Goal: Task Accomplishment & Management: Manage account settings

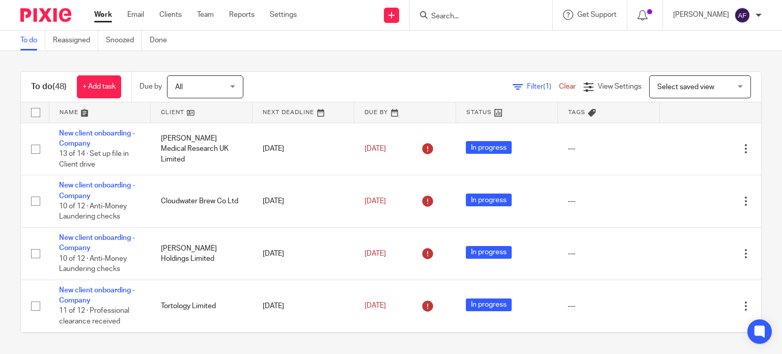
click at [513, 86] on link "Filter (1)" at bounding box center [536, 86] width 46 height 7
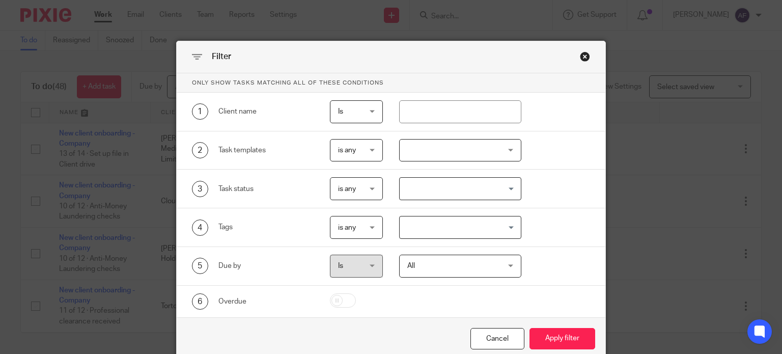
click at [372, 152] on div "is any is any" at bounding box center [356, 150] width 53 height 23
click at [359, 196] on li "is none" at bounding box center [353, 192] width 52 height 21
click at [416, 158] on div at bounding box center [460, 150] width 122 height 23
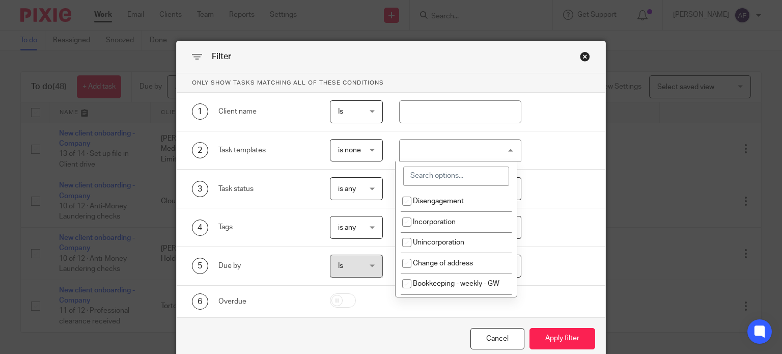
click at [420, 171] on input "search" at bounding box center [456, 176] width 106 height 19
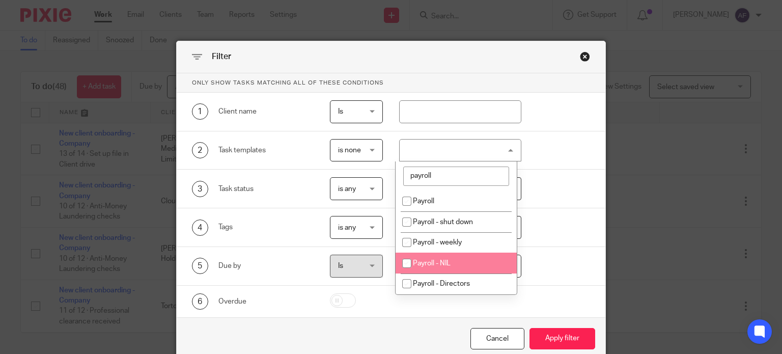
type input "payroll"
click at [412, 258] on input "checkbox" at bounding box center [406, 263] width 19 height 19
checkbox input "true"
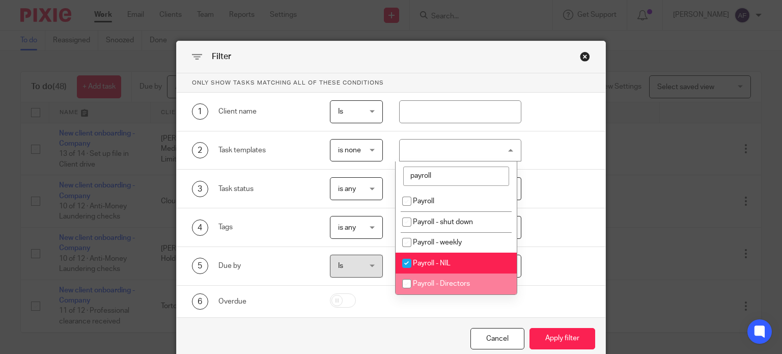
click at [407, 287] on input "checkbox" at bounding box center [406, 283] width 19 height 19
checkbox input "true"
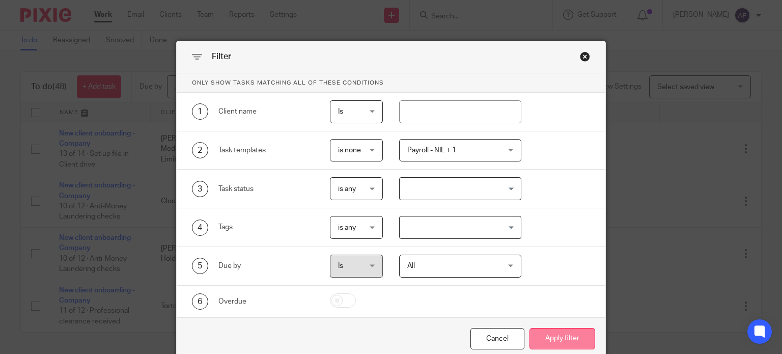
click at [562, 341] on button "Apply filter" at bounding box center [563, 339] width 66 height 22
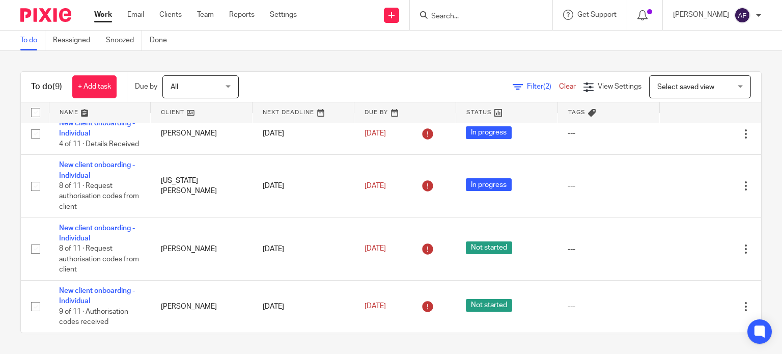
scroll to position [295, 0]
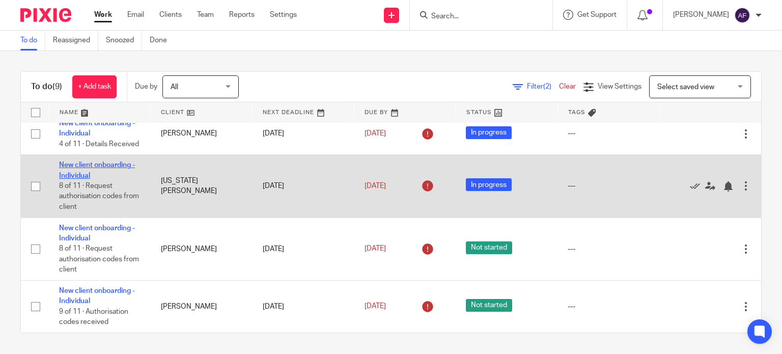
click at [102, 167] on link "New client onboarding - Individual" at bounding box center [97, 169] width 76 height 17
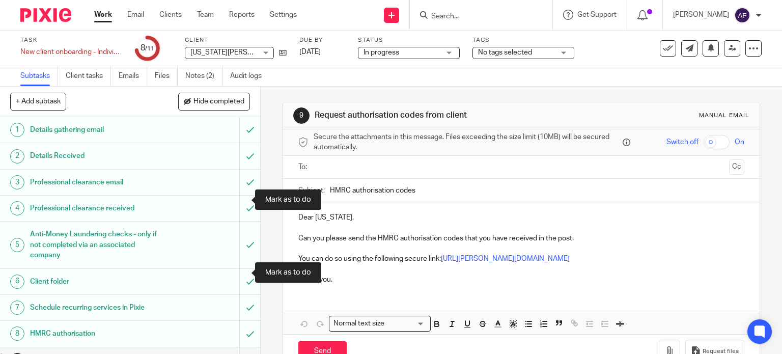
scroll to position [80, 0]
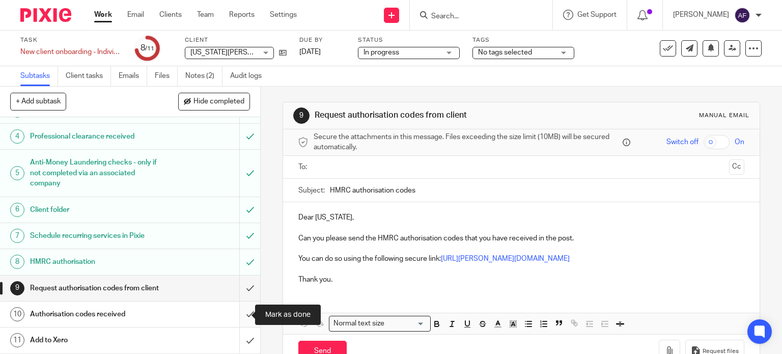
click at [243, 317] on input "submit" at bounding box center [130, 314] width 260 height 25
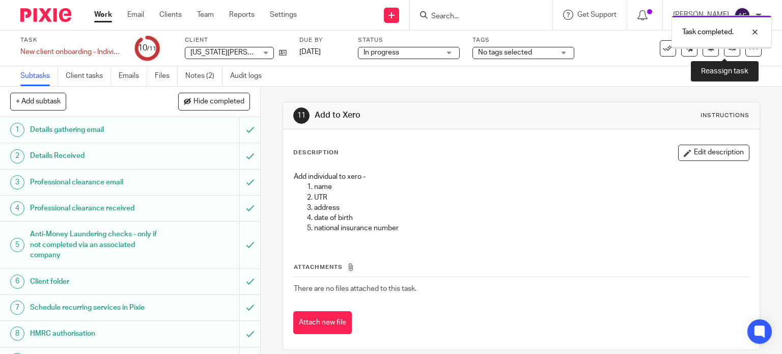
click at [727, 53] on link at bounding box center [732, 48] width 16 height 16
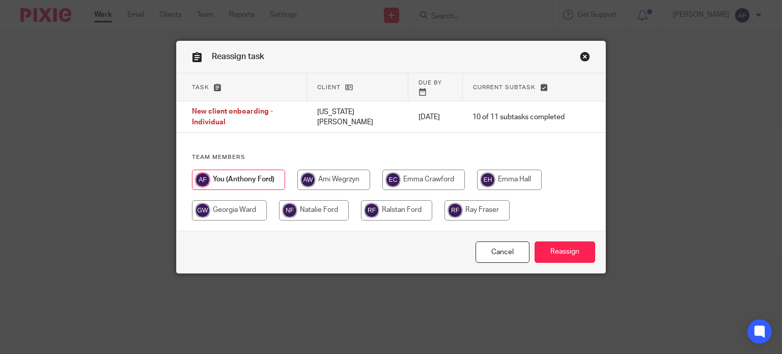
click at [304, 200] on input "radio" at bounding box center [314, 210] width 70 height 20
radio input "true"
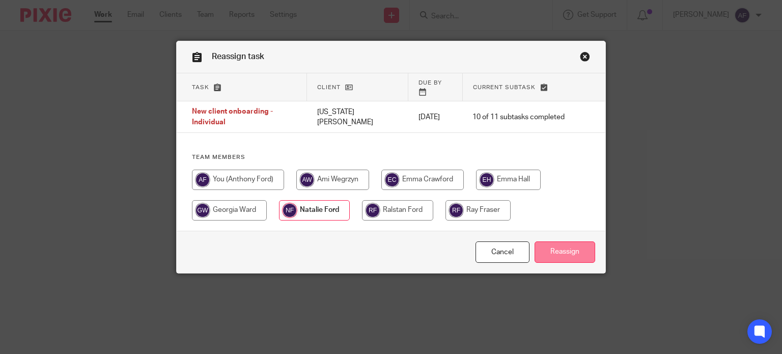
click at [566, 258] on input "Reassign" at bounding box center [565, 252] width 61 height 22
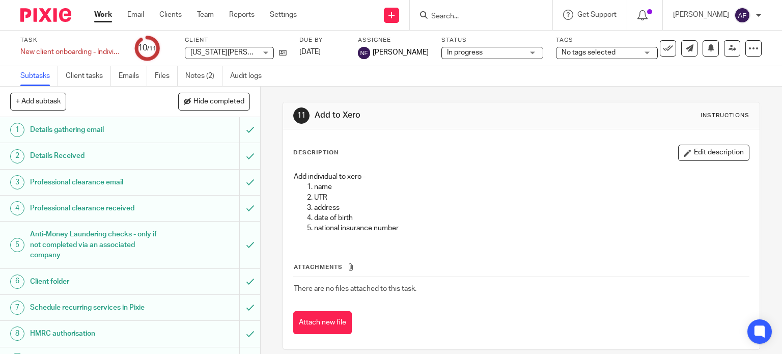
click at [102, 14] on link "Work" at bounding box center [103, 15] width 18 height 10
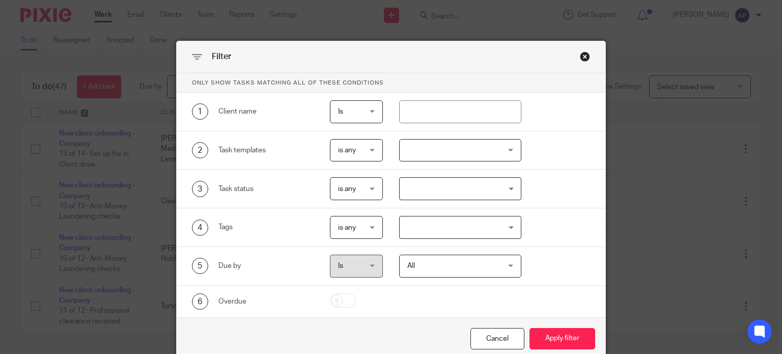
click at [356, 155] on span "is any" at bounding box center [356, 150] width 36 height 21
click at [347, 187] on li "is none" at bounding box center [353, 192] width 52 height 21
click at [409, 152] on div at bounding box center [460, 150] width 122 height 23
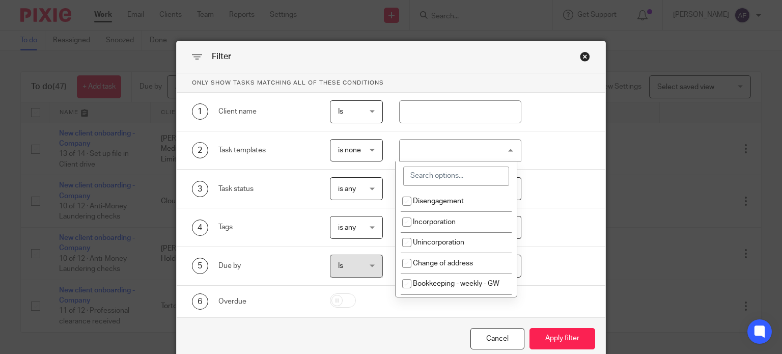
click at [421, 148] on div at bounding box center [460, 150] width 122 height 23
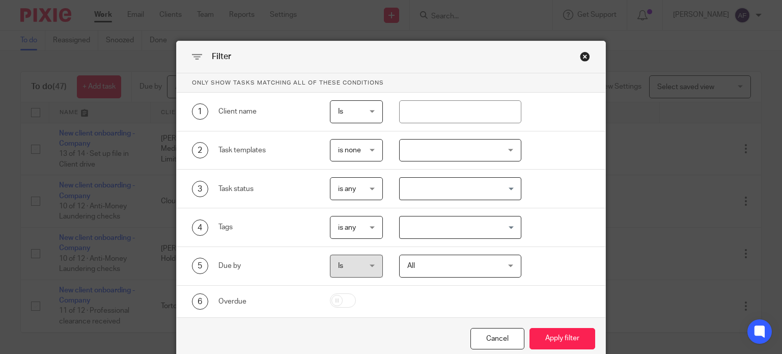
drag, startPoint x: 426, startPoint y: 148, endPoint x: 431, endPoint y: 149, distance: 5.1
click at [431, 149] on div at bounding box center [460, 150] width 122 height 23
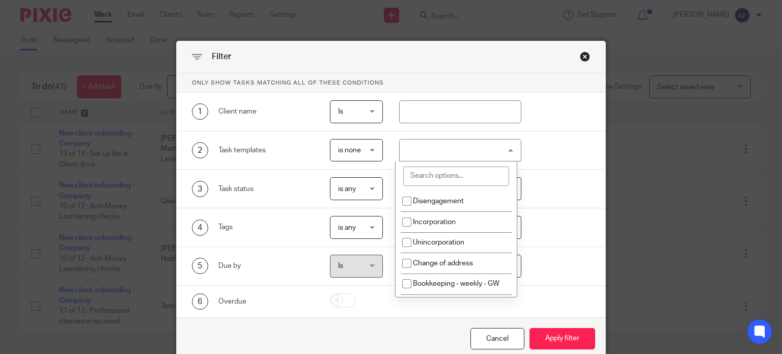
click at [431, 149] on div at bounding box center [460, 150] width 122 height 23
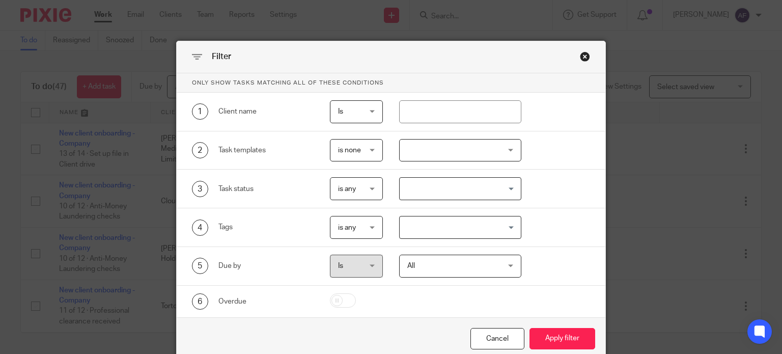
click at [431, 149] on div at bounding box center [460, 150] width 122 height 23
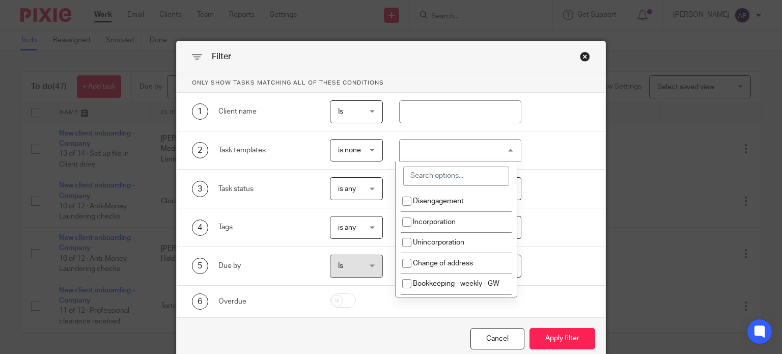
click at [432, 174] on input "search" at bounding box center [456, 176] width 106 height 19
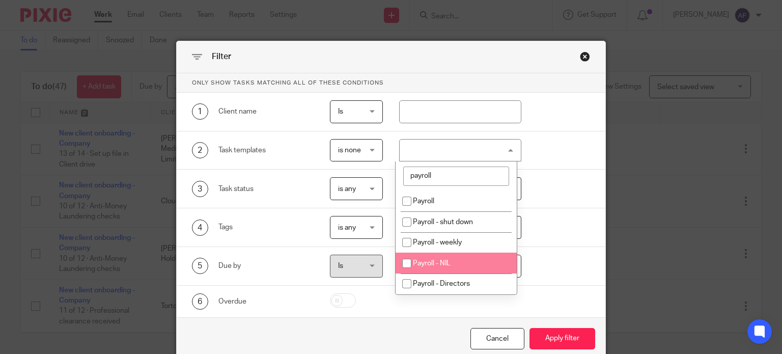
type input "payroll"
click at [414, 266] on input "checkbox" at bounding box center [406, 263] width 19 height 19
checkbox input "true"
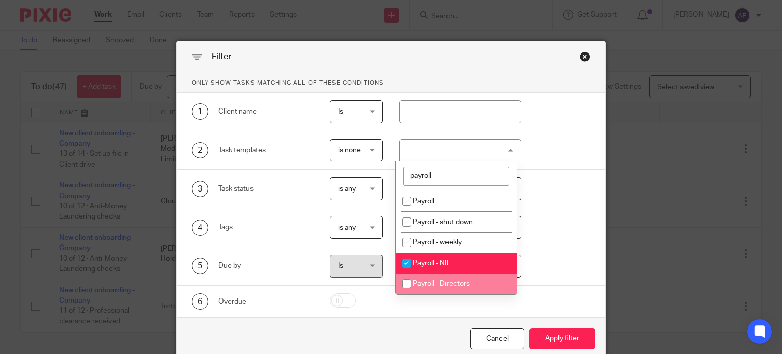
click at [413, 285] on input "checkbox" at bounding box center [406, 283] width 19 height 19
checkbox input "true"
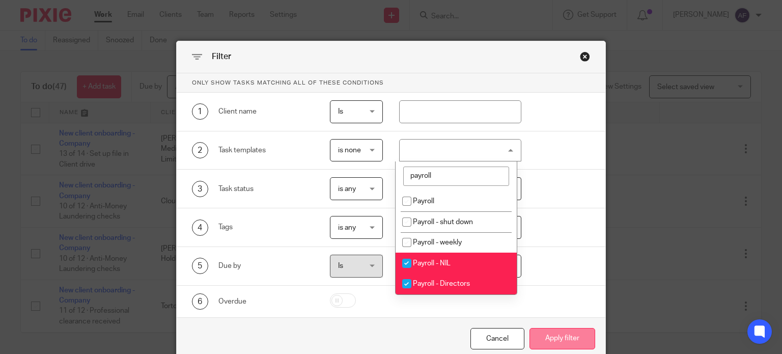
click at [556, 342] on button "Apply filter" at bounding box center [563, 339] width 66 height 22
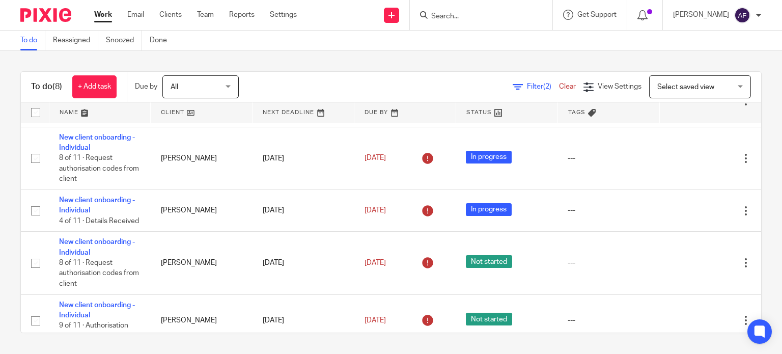
scroll to position [232, 0]
